Goal: Task Accomplishment & Management: Manage account settings

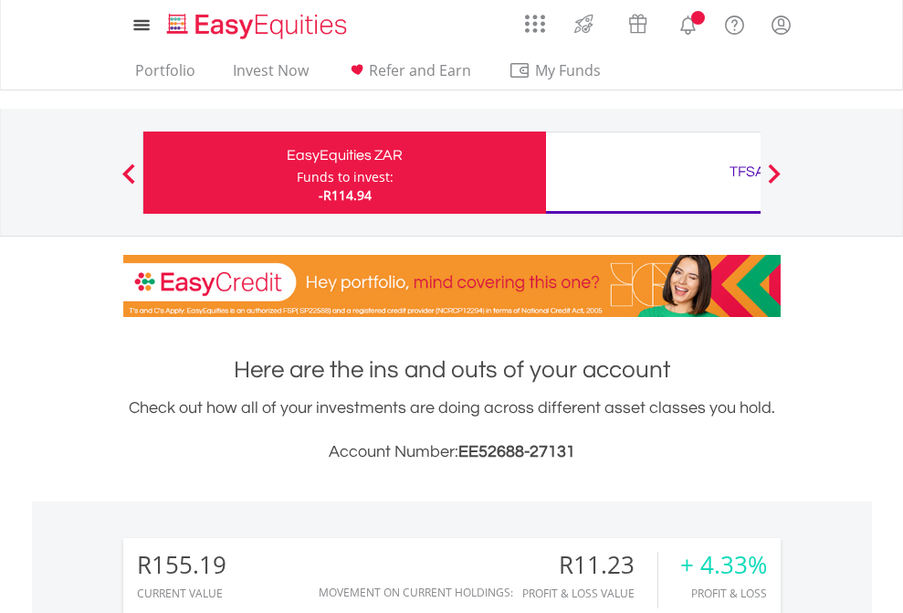
scroll to position [175, 287]
click at [297, 173] on div "Funds to invest:" at bounding box center [345, 177] width 97 height 18
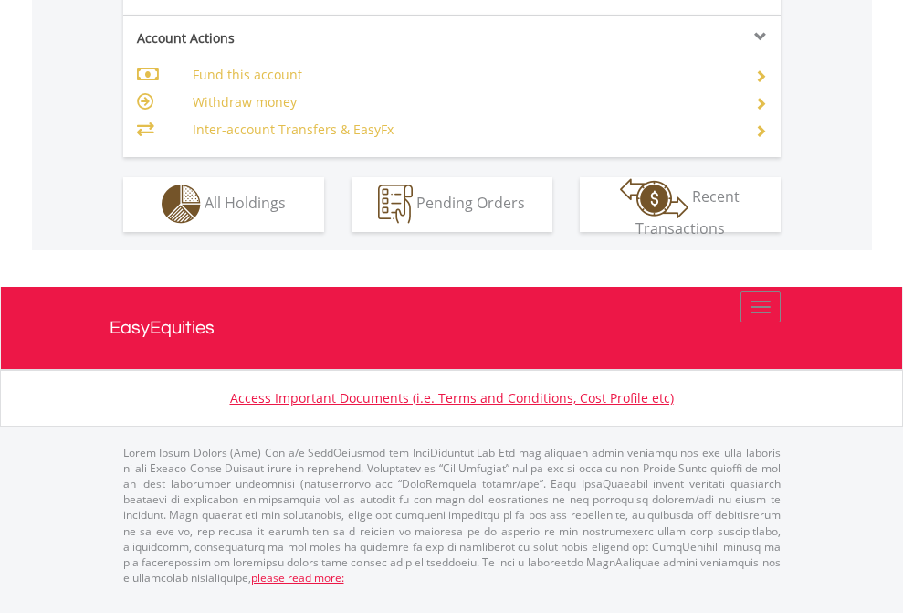
scroll to position [1708, 0]
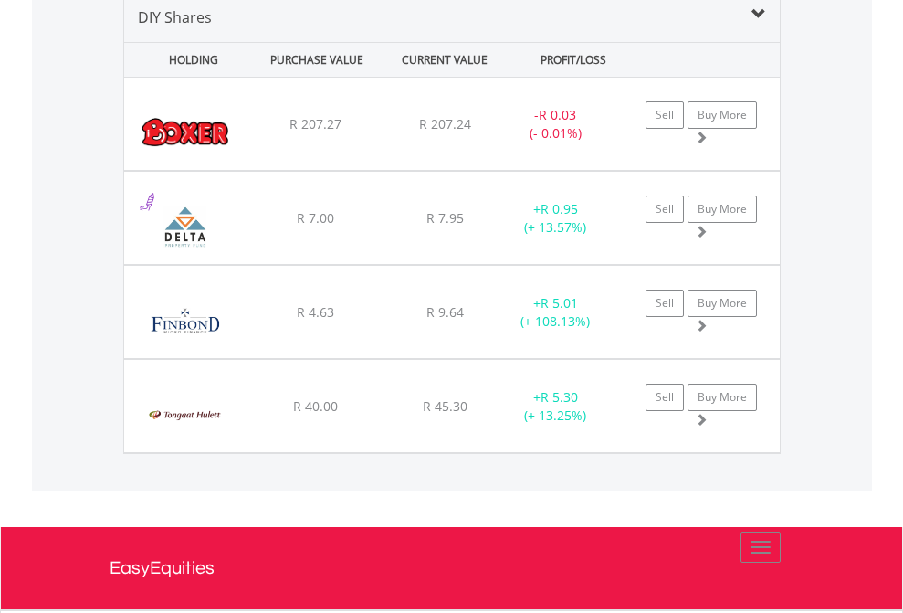
scroll to position [1765, 0]
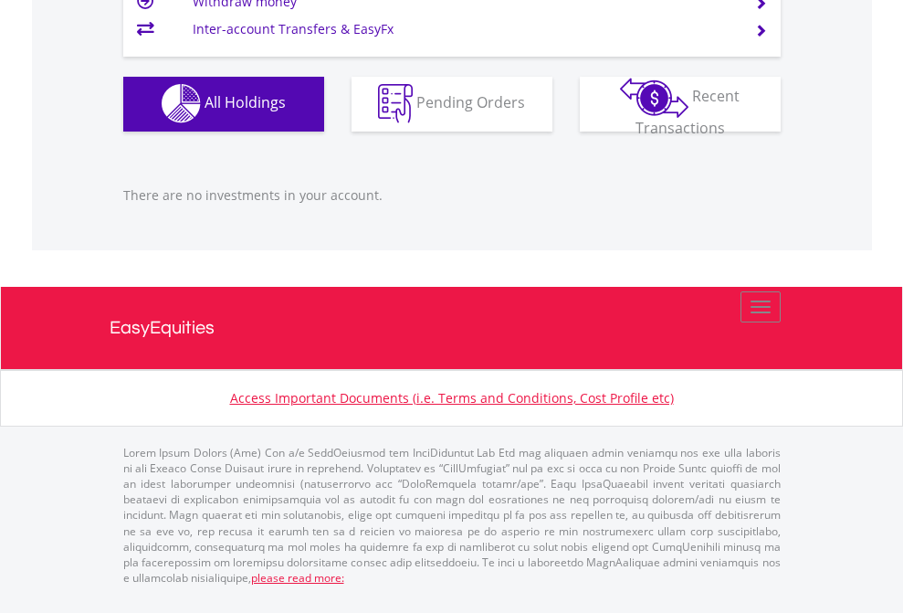
scroll to position [175, 287]
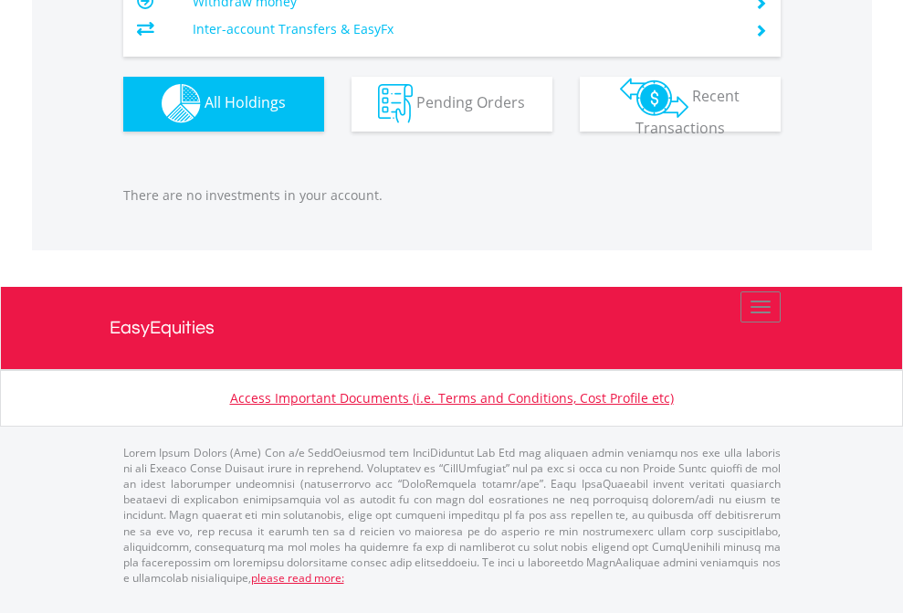
scroll to position [1808, 0]
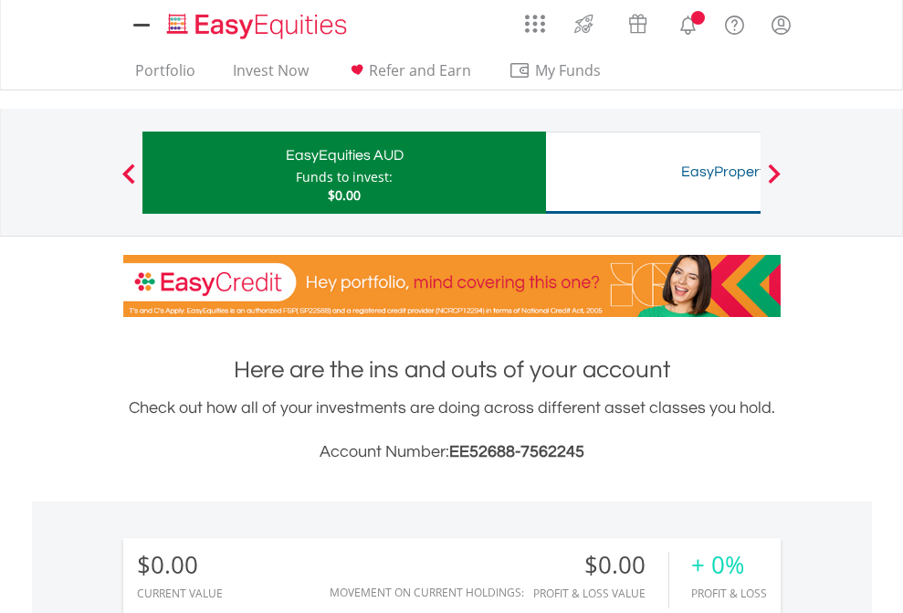
scroll to position [1357, 0]
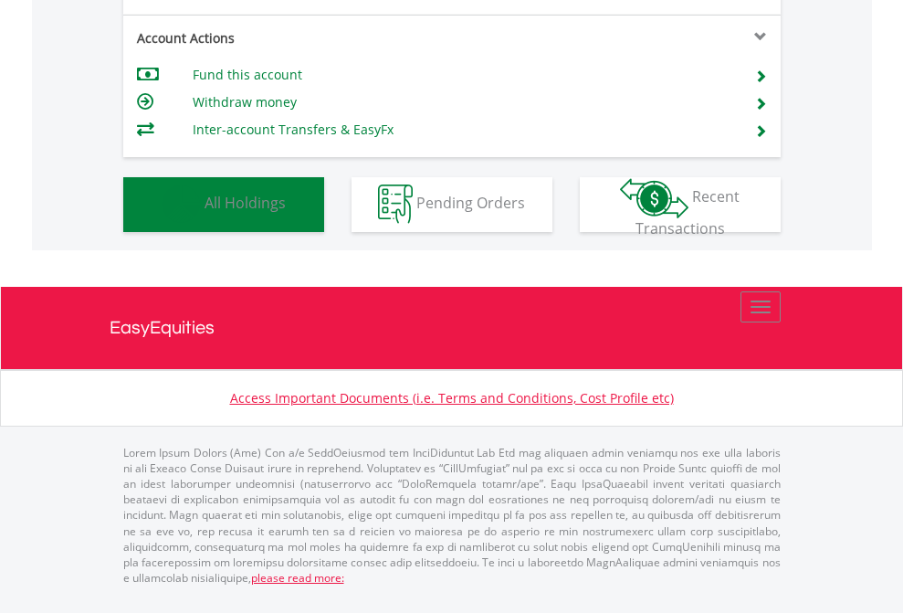
click at [205, 213] on span "All Holdings" at bounding box center [245, 203] width 81 height 20
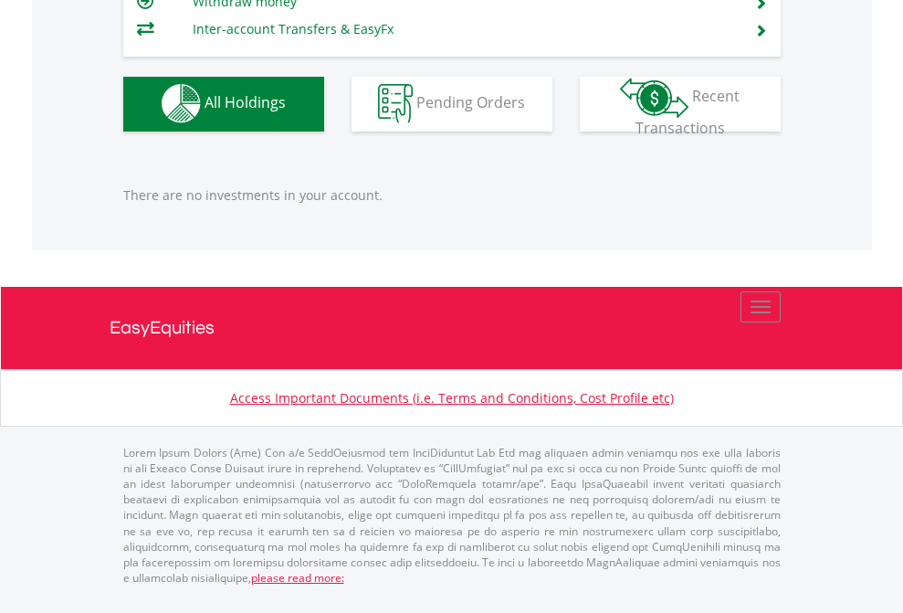
scroll to position [1808, 0]
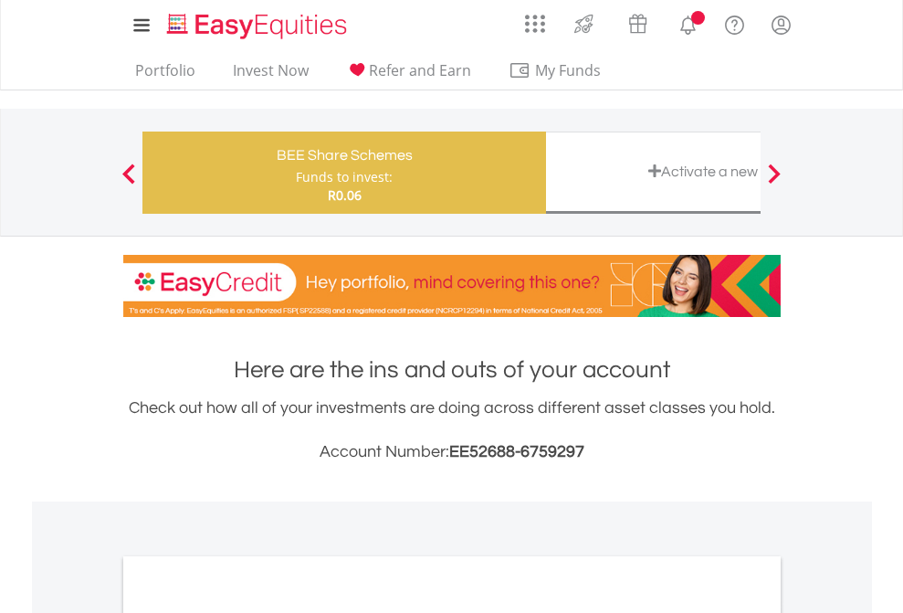
scroll to position [1098, 0]
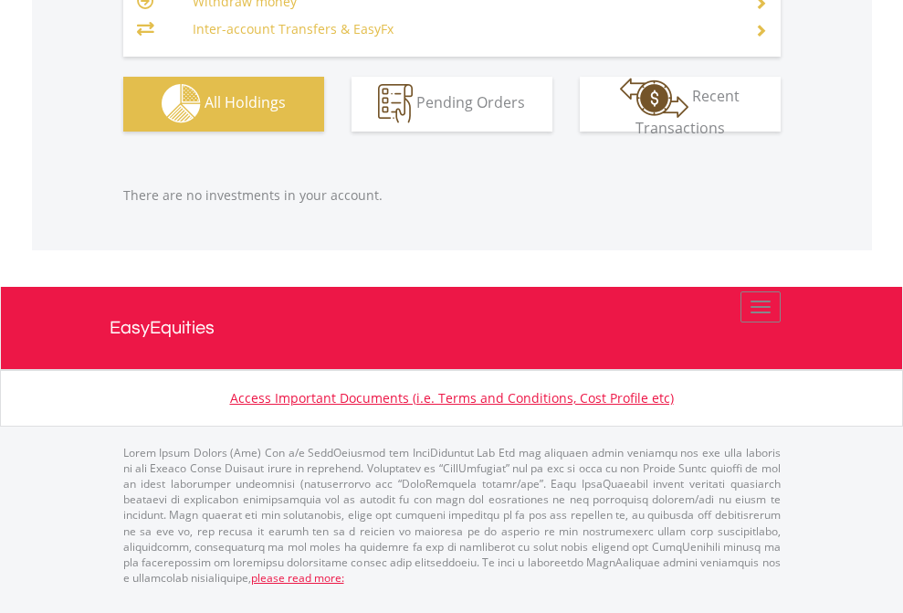
scroll to position [175, 287]
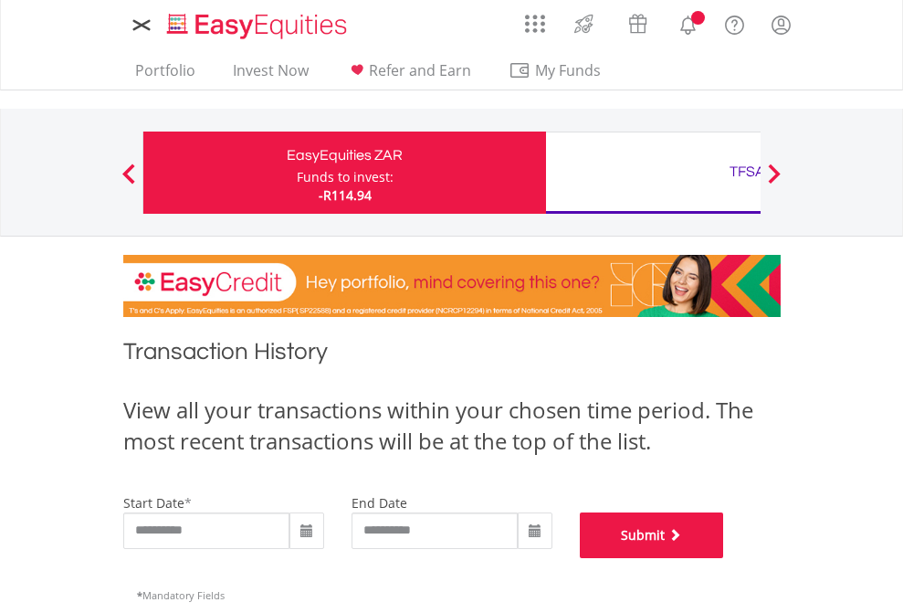
click at [724, 558] on button "Submit" at bounding box center [652, 535] width 144 height 46
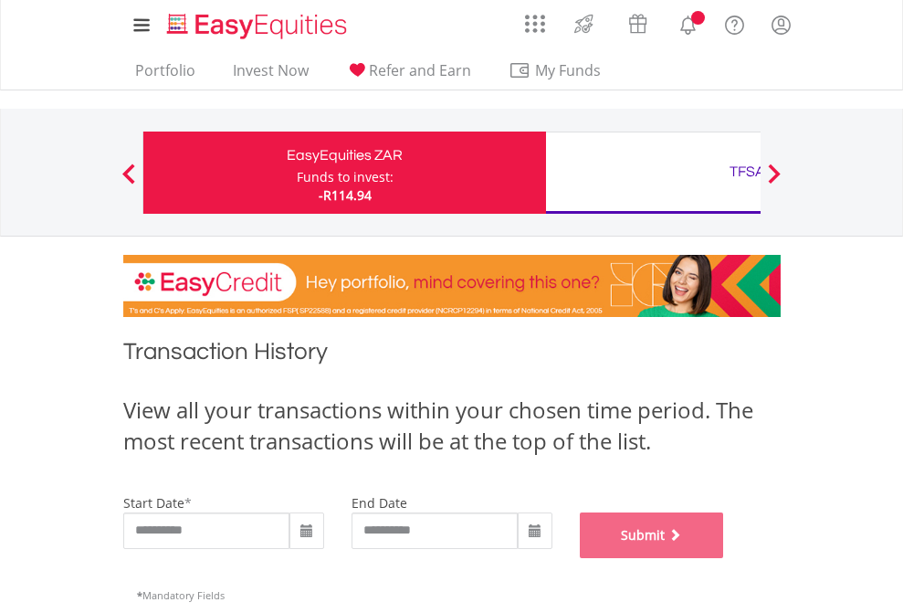
scroll to position [741, 0]
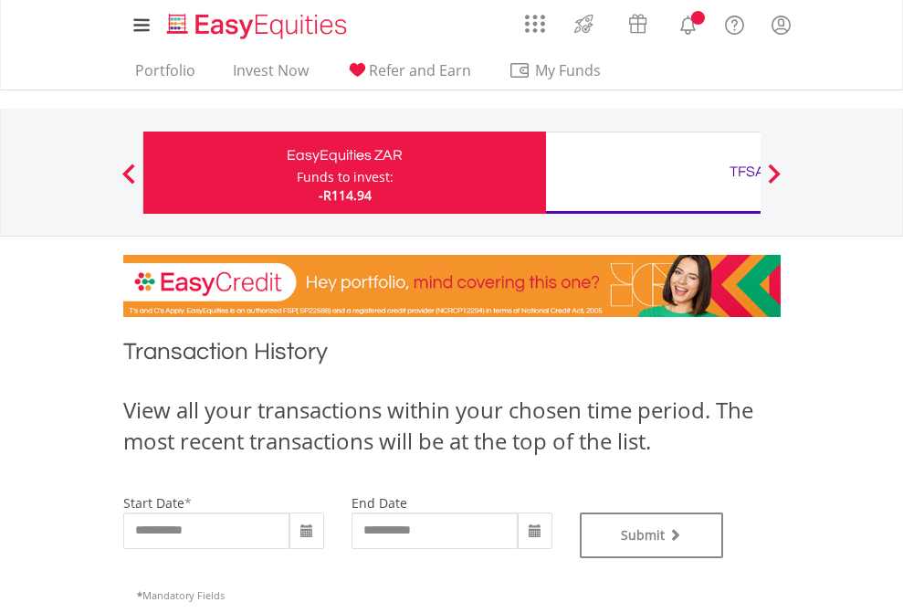
click at [653, 173] on div "TFSA" at bounding box center [747, 172] width 381 height 26
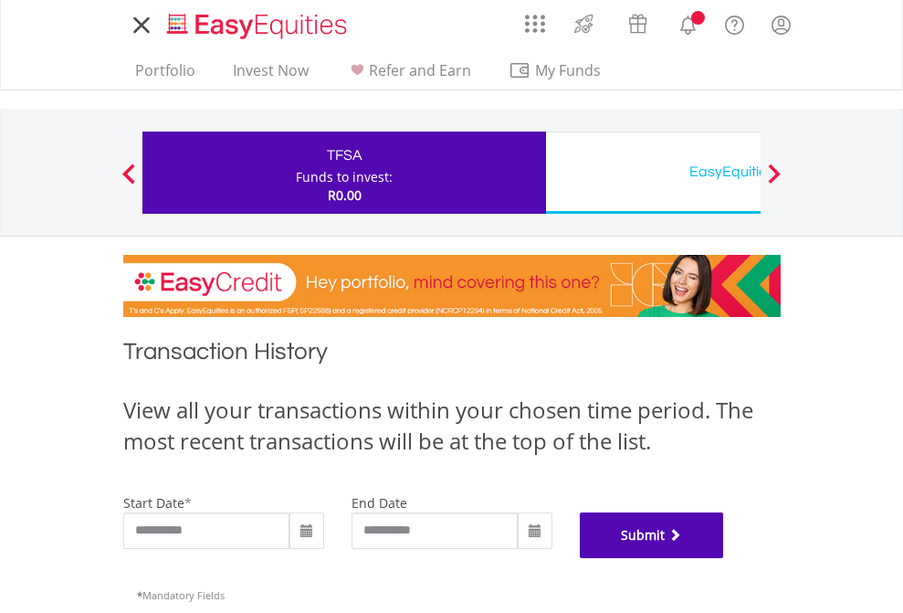
click at [724, 558] on button "Submit" at bounding box center [652, 535] width 144 height 46
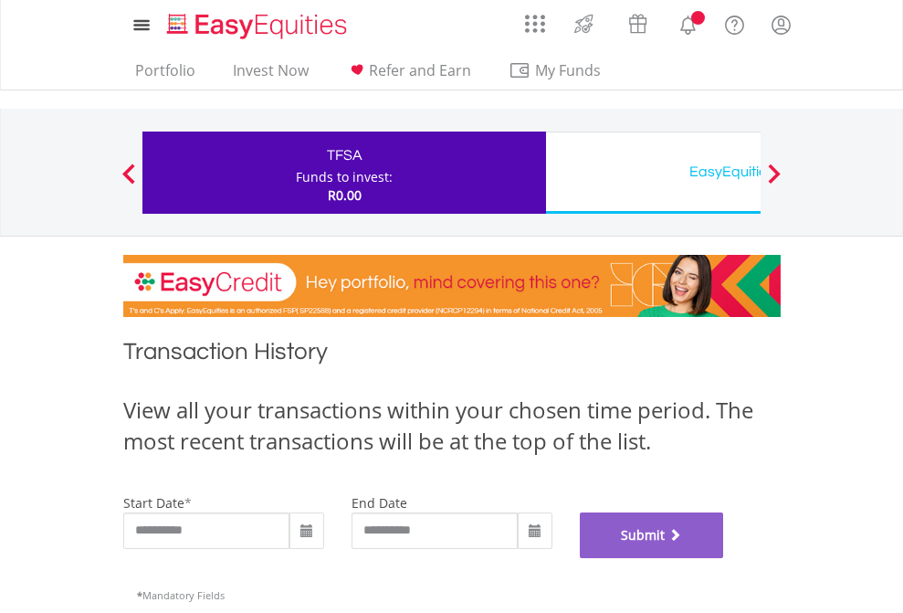
scroll to position [741, 0]
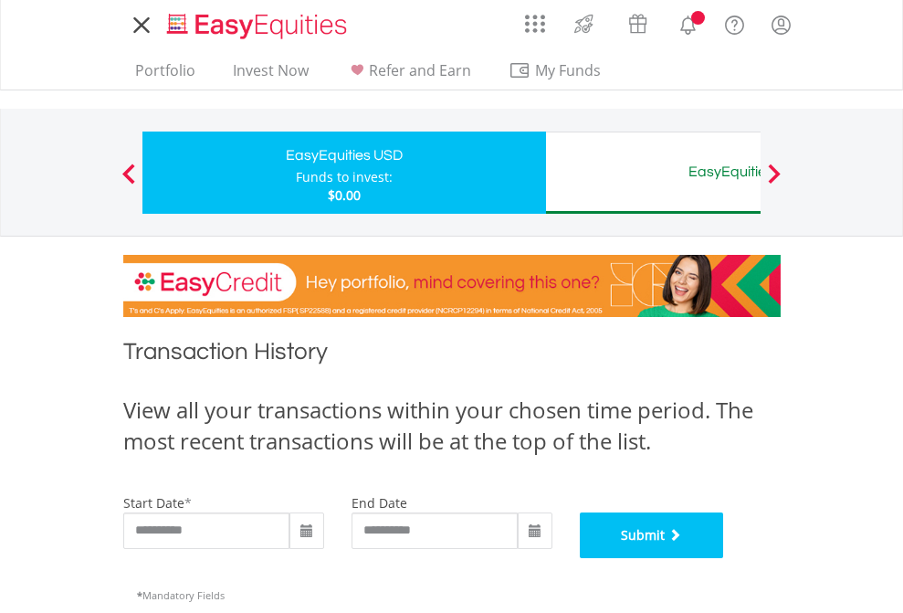
click at [724, 558] on button "Submit" at bounding box center [652, 535] width 144 height 46
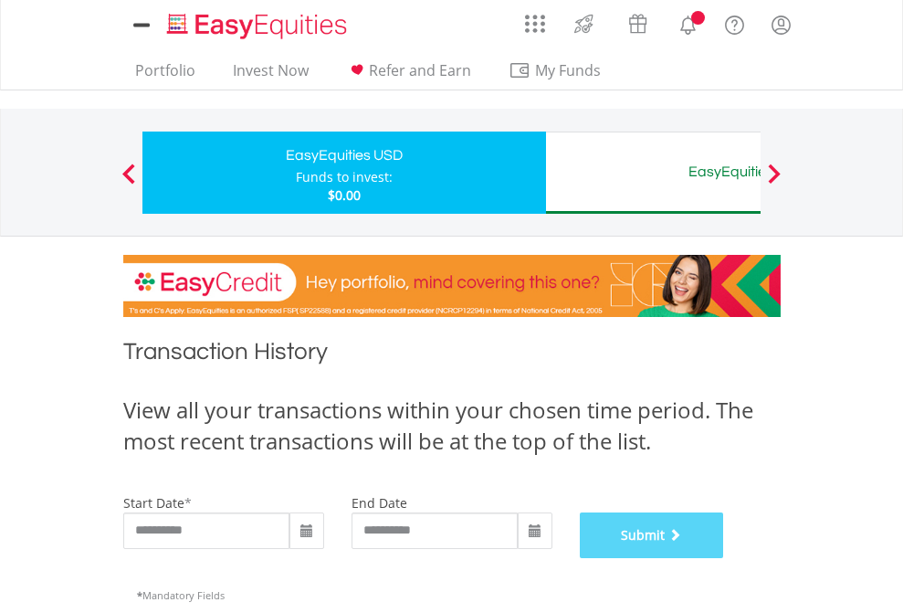
scroll to position [741, 0]
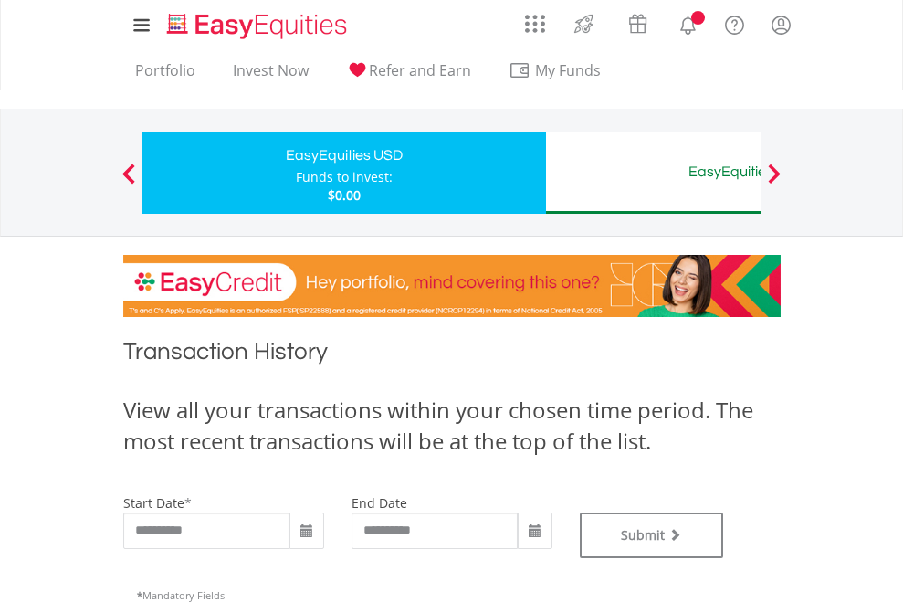
click at [653, 173] on div "EasyEquities AUD" at bounding box center [747, 172] width 381 height 26
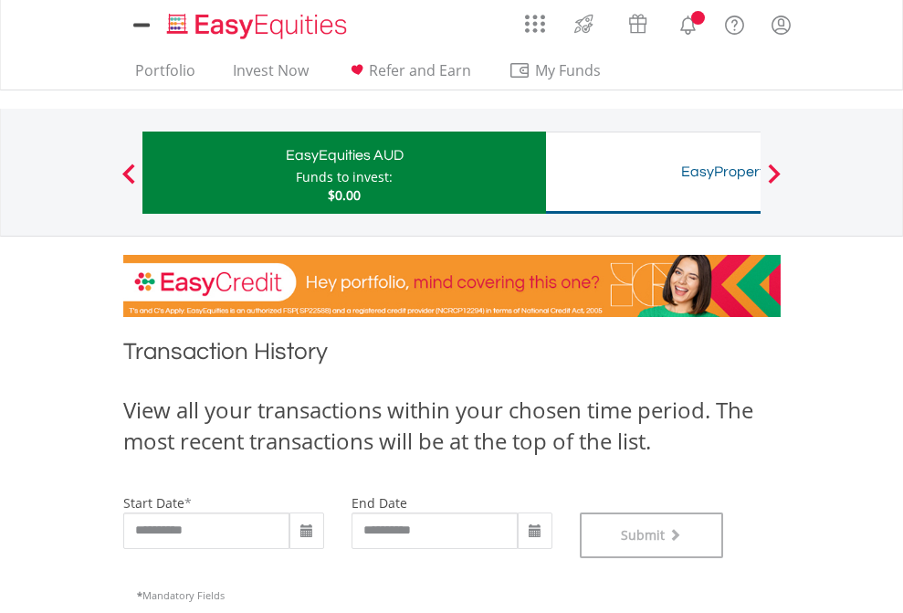
scroll to position [741, 0]
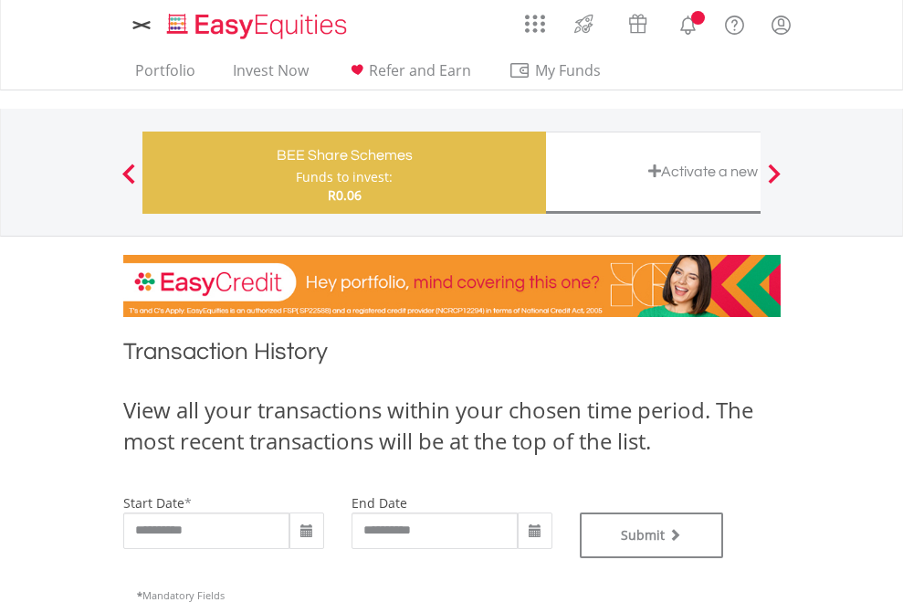
type input "**********"
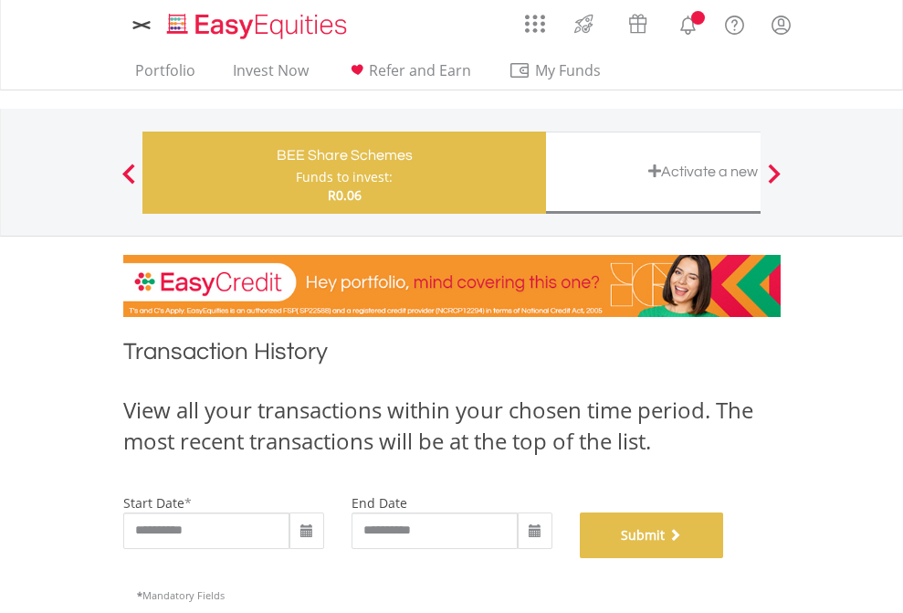
click at [724, 558] on button "Submit" at bounding box center [652, 535] width 144 height 46
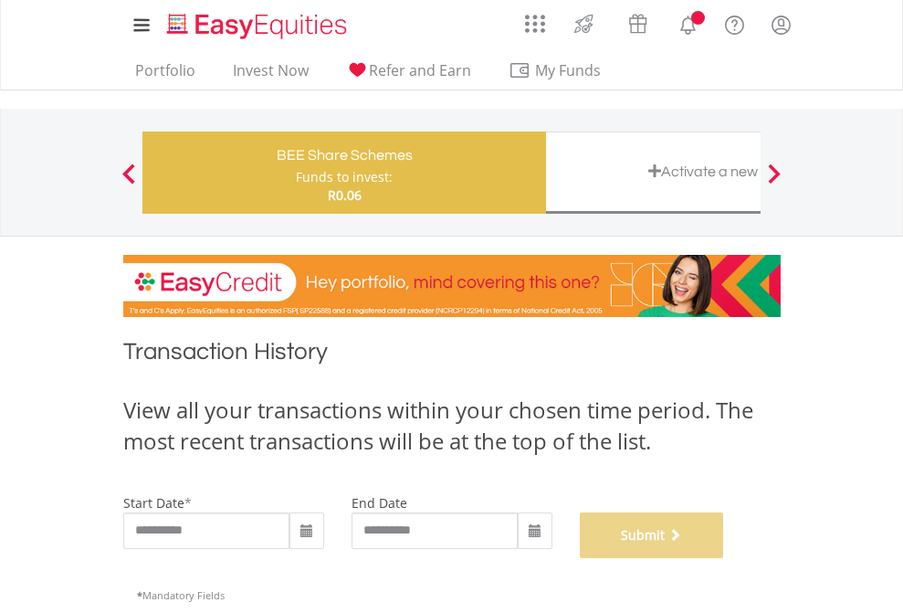
scroll to position [741, 0]
